Goal: Task Accomplishment & Management: Manage account settings

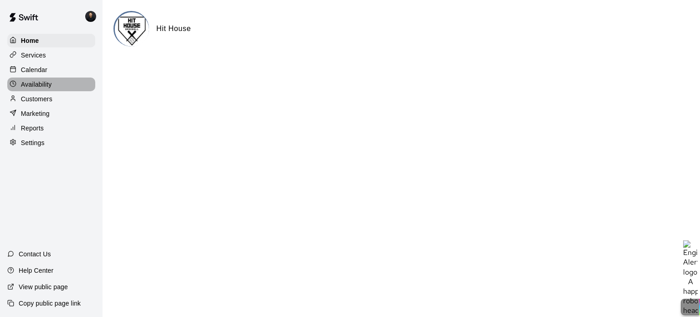
click at [24, 85] on p "Availability" at bounding box center [36, 84] width 31 height 9
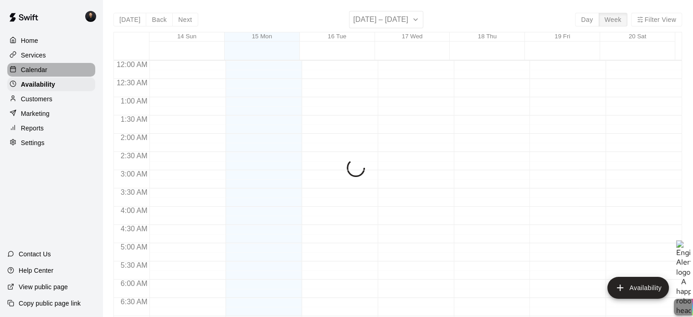
scroll to position [409, 0]
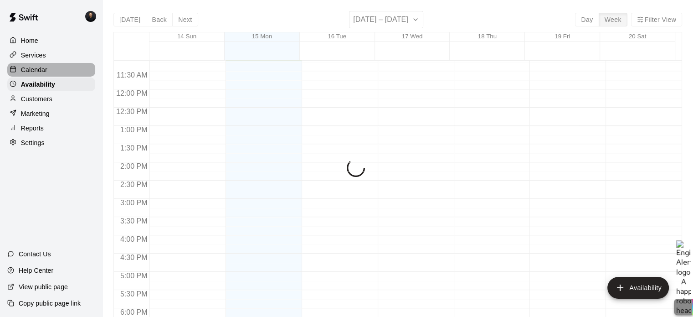
click at [36, 72] on p "Calendar" at bounding box center [34, 69] width 26 height 9
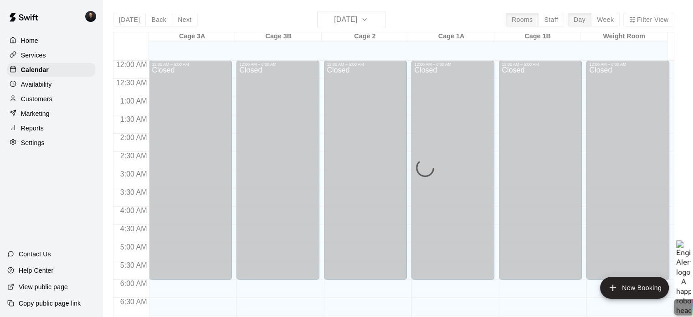
scroll to position [409, 0]
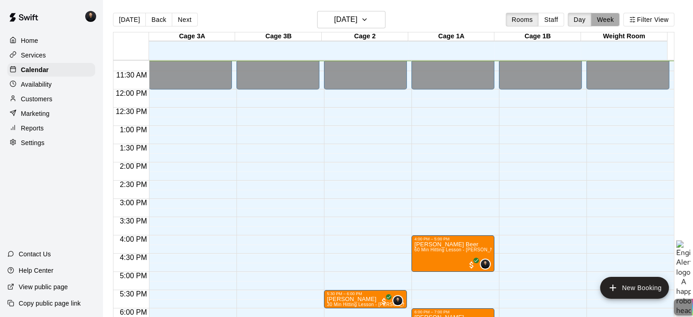
click at [618, 22] on button "Week" at bounding box center [605, 20] width 29 height 14
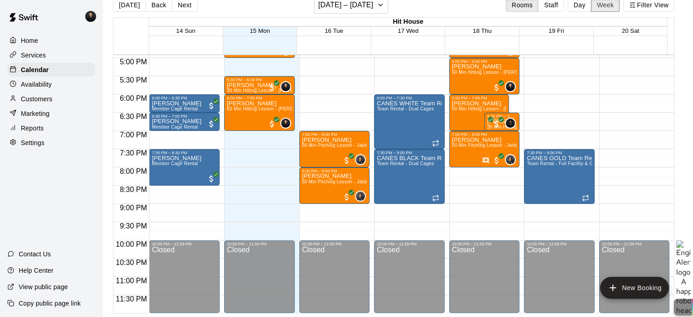
scroll to position [617, 0]
click at [31, 71] on p "Calendar" at bounding box center [35, 69] width 28 height 9
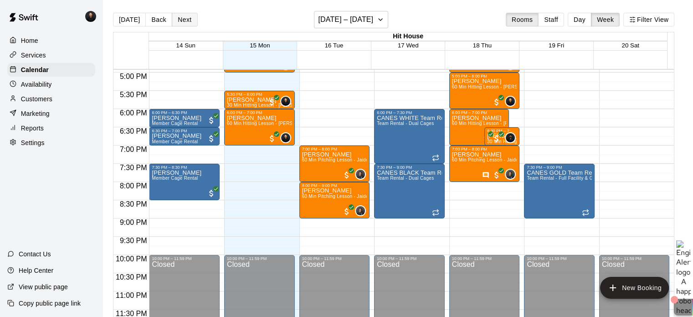
click at [180, 21] on button "Next" at bounding box center [185, 20] width 26 height 14
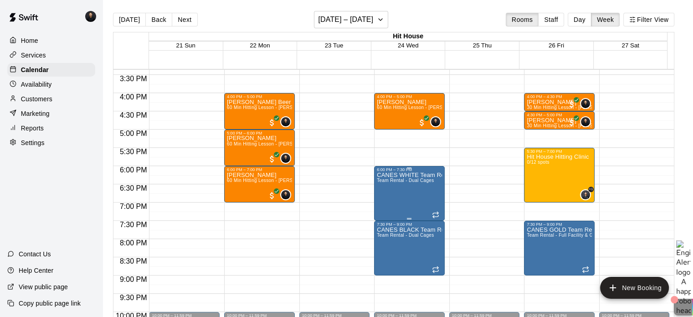
scroll to position [559, 0]
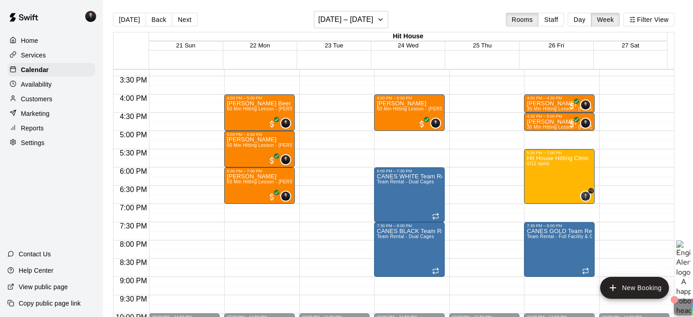
click at [34, 39] on p "Home" at bounding box center [29, 40] width 17 height 9
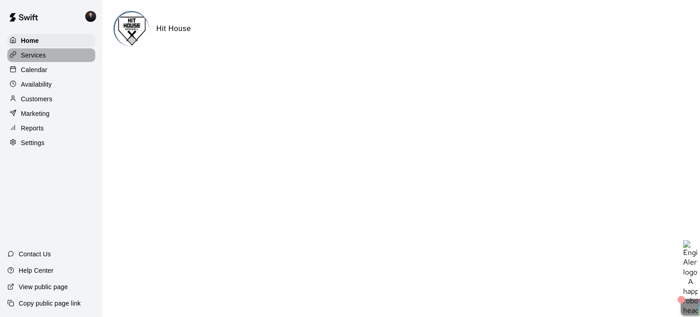
click at [38, 60] on p "Services" at bounding box center [33, 55] width 25 height 9
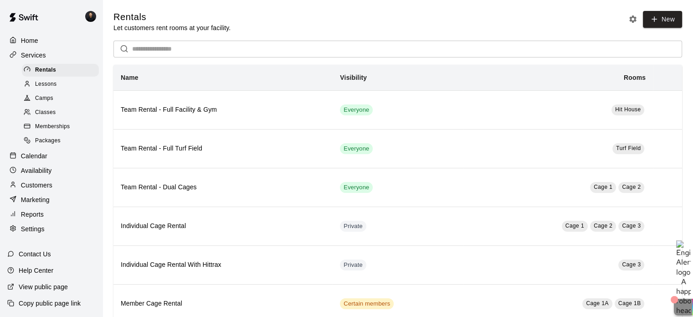
click at [57, 101] on div "Camps" at bounding box center [60, 98] width 77 height 13
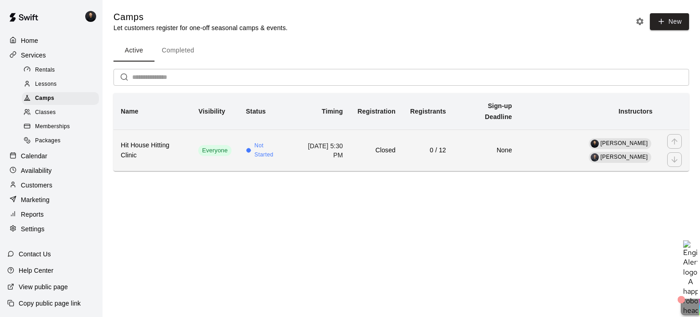
click at [168, 139] on th "Hit House Hitting Clinic" at bounding box center [151, 149] width 77 height 41
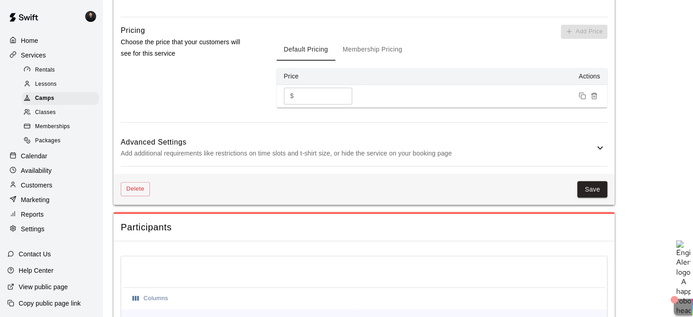
scroll to position [716, 0]
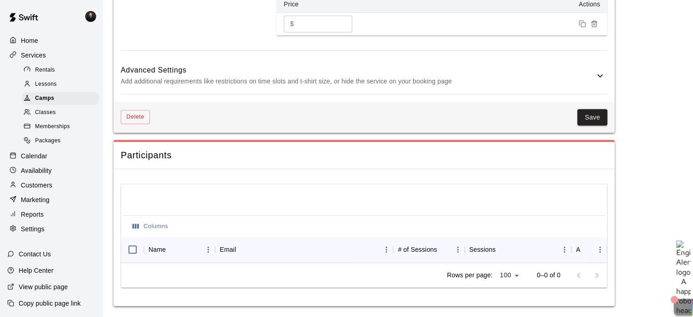
click at [480, 84] on div "Advanced Settings Add additional requirements like restrictions on time slots a…" at bounding box center [364, 76] width 487 height 36
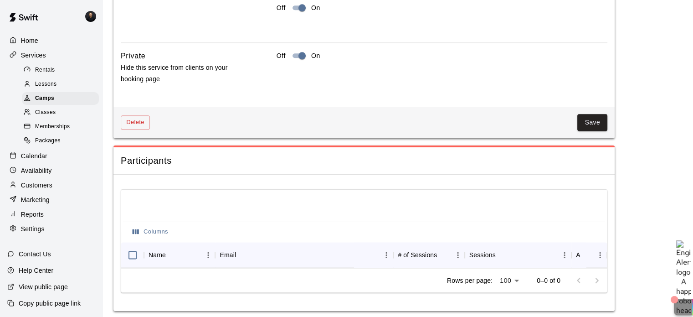
scroll to position [1116, 0]
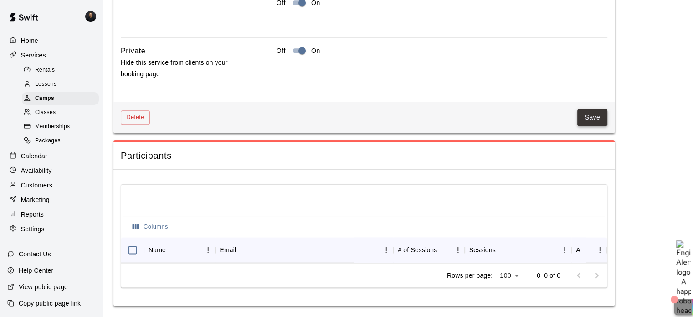
click at [583, 109] on button "Save" at bounding box center [592, 117] width 30 height 17
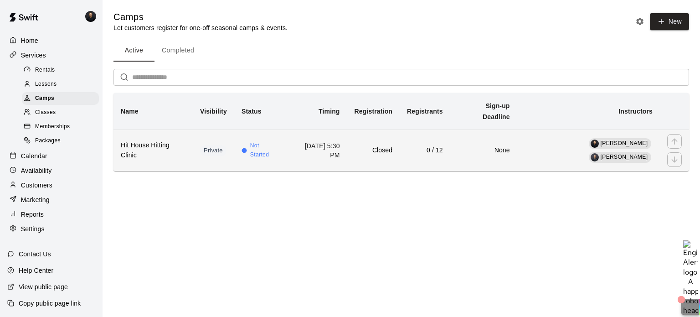
click at [162, 148] on h6 "Hit House Hitting Clinic" at bounding box center [153, 150] width 65 height 20
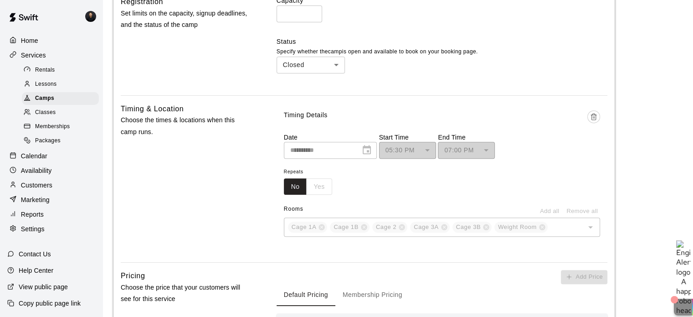
scroll to position [319, 0]
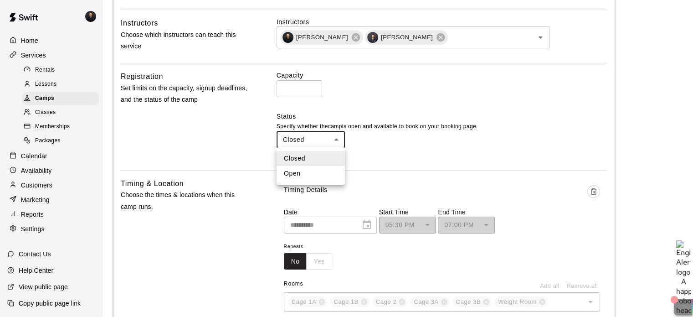
click at [313, 142] on body "**********" at bounding box center [346, 195] width 693 height 1028
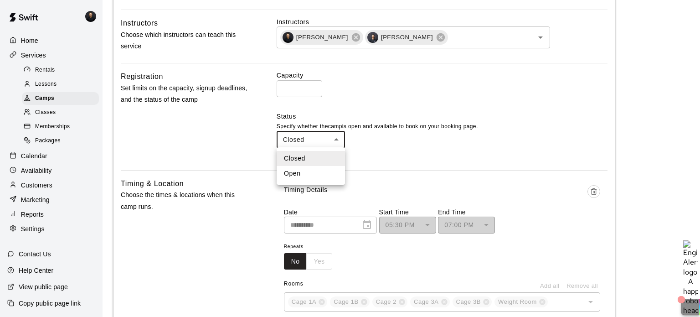
click at [295, 170] on li "Open" at bounding box center [311, 173] width 68 height 15
type input "****"
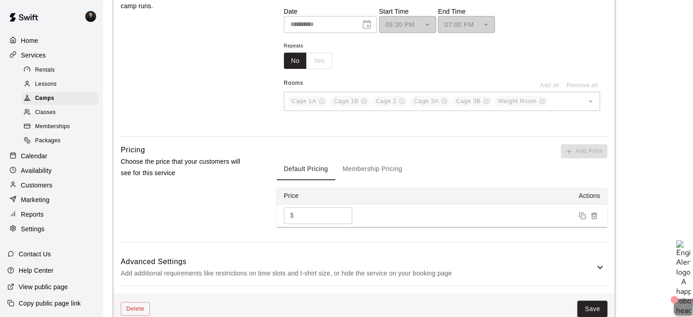
scroll to position [684, 0]
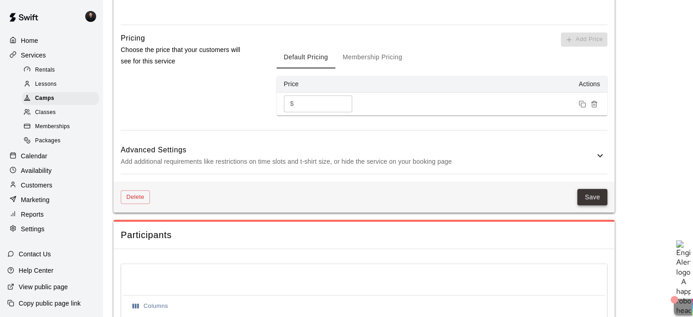
click at [595, 196] on button "Save" at bounding box center [592, 197] width 30 height 17
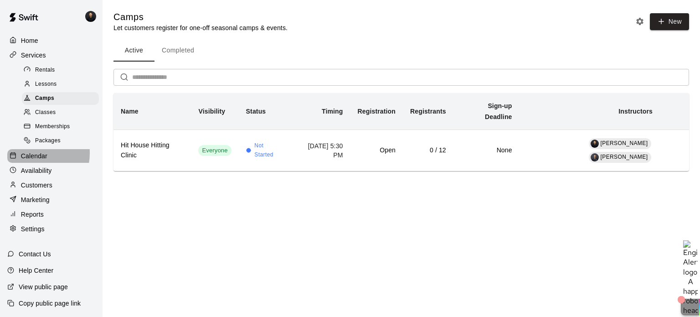
click at [33, 159] on p "Calendar" at bounding box center [34, 155] width 26 height 9
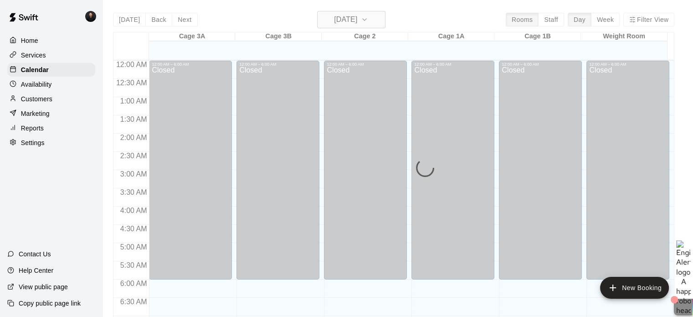
scroll to position [439, 0]
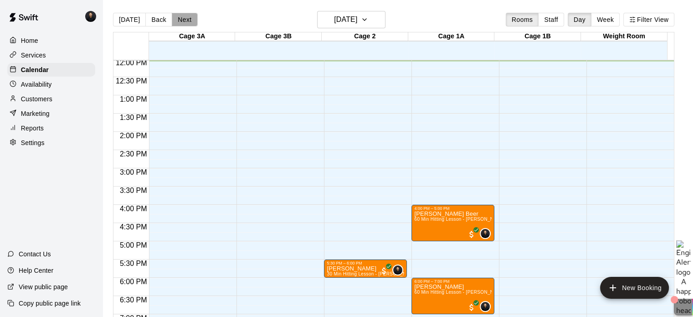
click at [188, 21] on button "Next" at bounding box center [185, 20] width 26 height 14
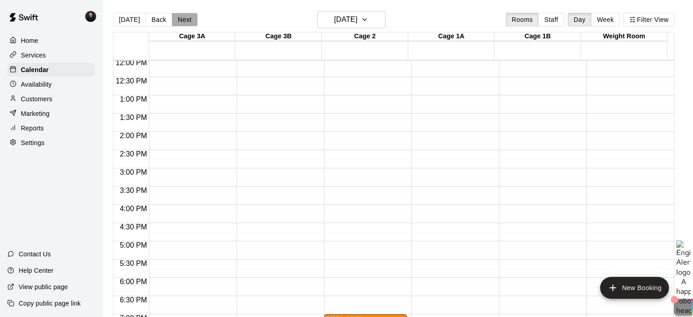
click at [188, 20] on button "Next" at bounding box center [185, 20] width 26 height 14
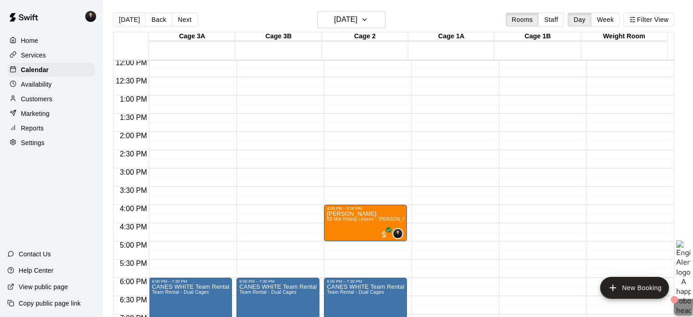
click at [186, 19] on button "Next" at bounding box center [185, 20] width 26 height 14
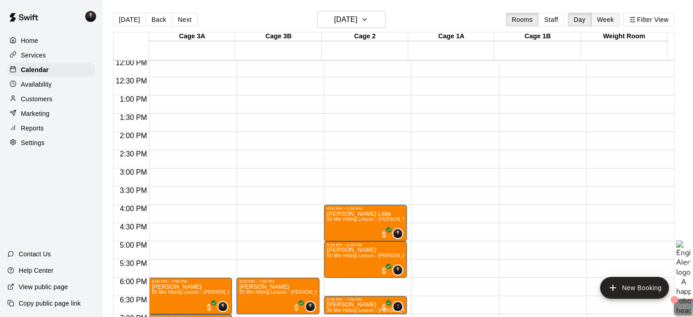
click at [612, 19] on button "Week" at bounding box center [605, 20] width 29 height 14
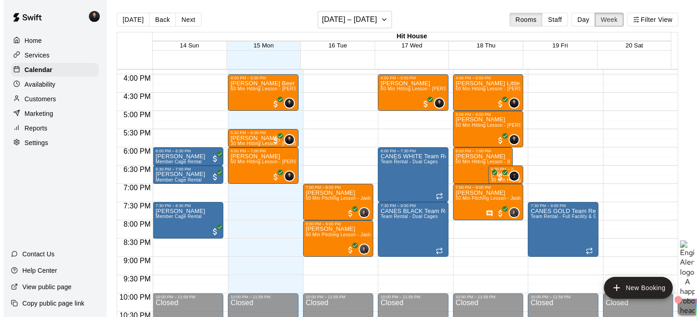
scroll to position [578, 0]
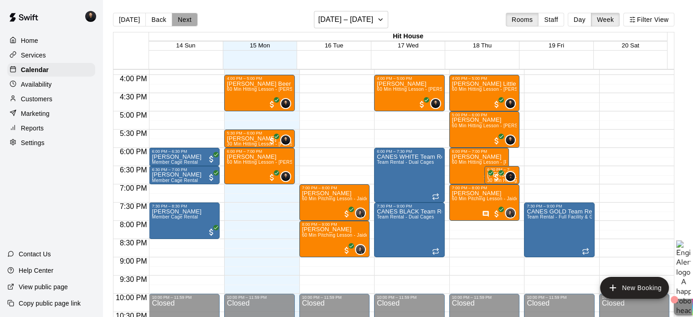
click at [184, 18] on button "Next" at bounding box center [185, 20] width 26 height 14
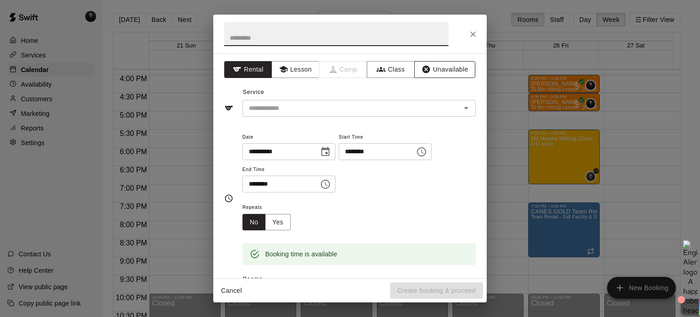
click at [423, 66] on icon "button" at bounding box center [426, 69] width 9 height 9
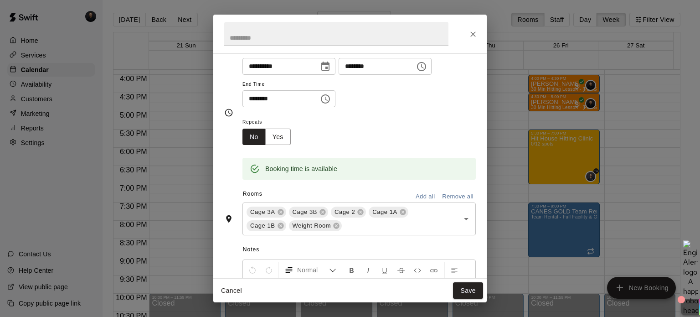
scroll to position [0, 0]
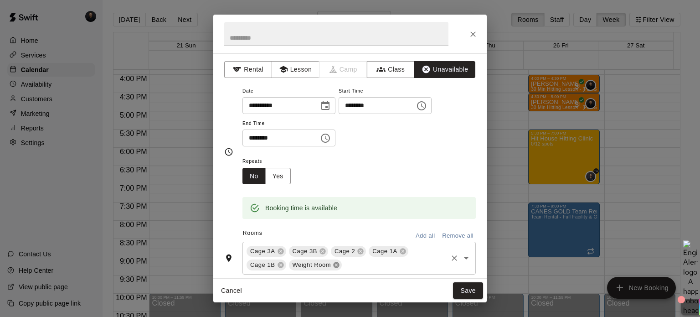
click at [337, 264] on icon at bounding box center [336, 264] width 7 height 7
click at [246, 36] on input "text" at bounding box center [336, 34] width 224 height 24
type input "*********"
click at [462, 286] on button "Save" at bounding box center [468, 290] width 30 height 17
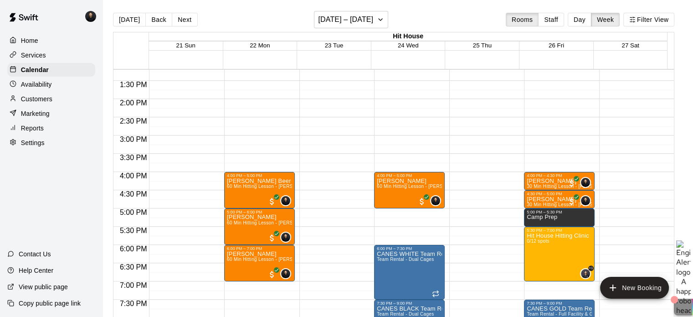
scroll to position [481, 0]
